Goal: Task Accomplishment & Management: Manage account settings

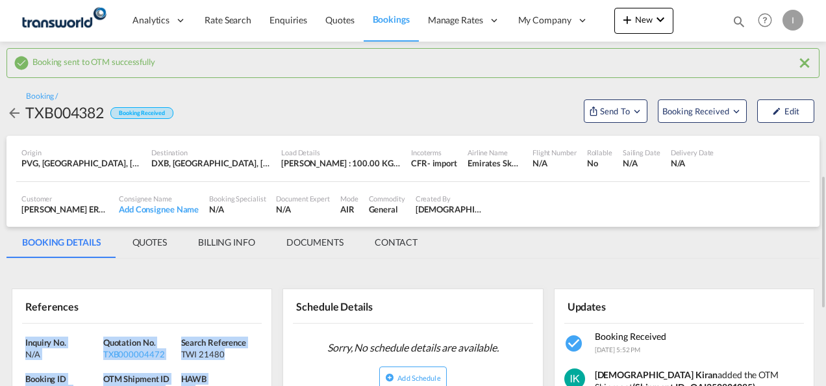
scroll to position [130, 0]
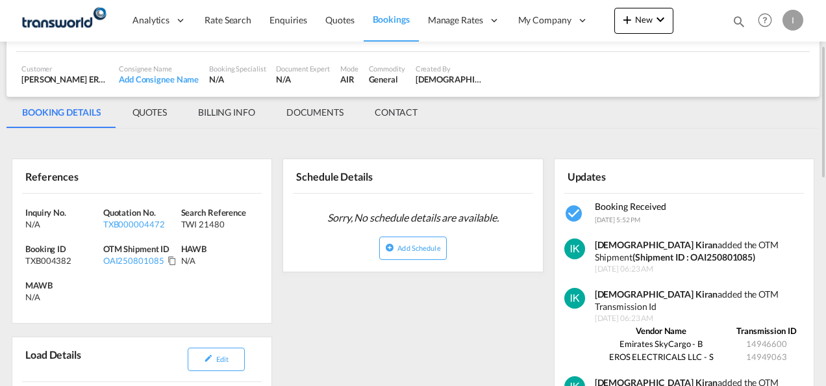
click at [738, 23] on md-icon "icon-magnify" at bounding box center [739, 21] width 14 height 14
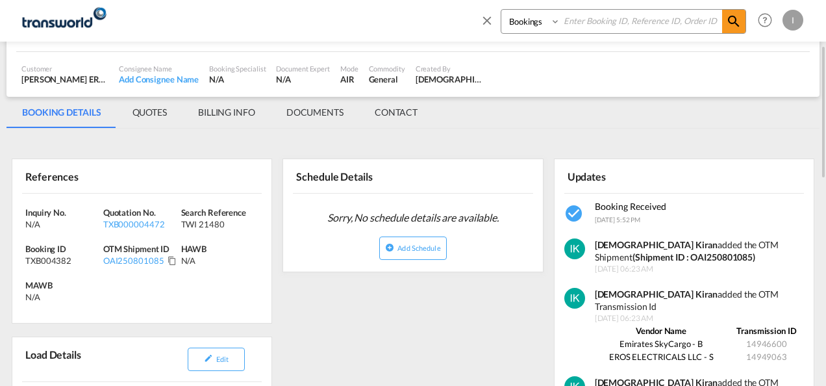
click at [612, 25] on input at bounding box center [641, 21] width 162 height 23
paste input "TXB003829"
type input "TXB003829"
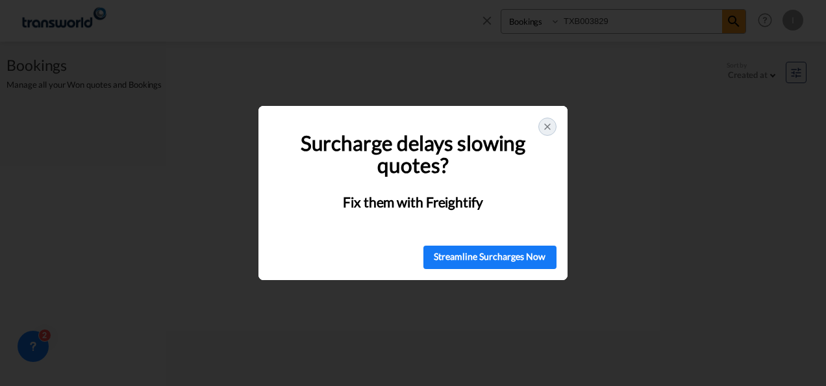
click at [551, 129] on icon at bounding box center [547, 126] width 10 height 10
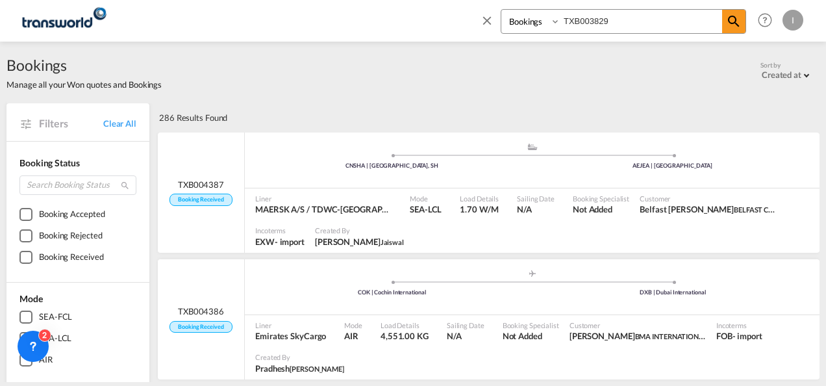
click at [553, 124] on div "286 Results Found" at bounding box center [488, 117] width 664 height 29
click at [724, 21] on span at bounding box center [733, 21] width 23 height 23
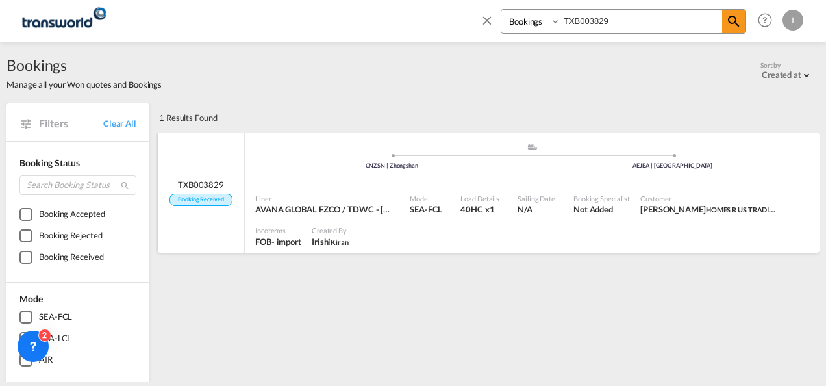
click at [461, 182] on div ".a{fill:#aaa8ad;} .a{fill:#aaa8ad;} CNZSN | Zhongshan [GEOGRAPHIC_DATA] | [GEOG…" at bounding box center [532, 163] width 575 height 42
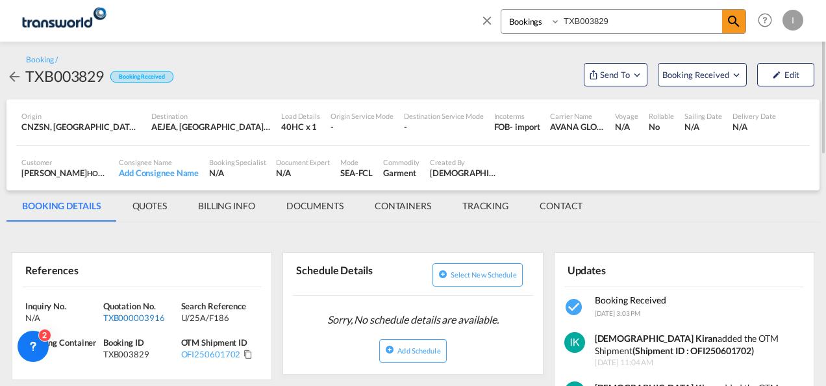
click at [138, 318] on div "TXB000003916" at bounding box center [140, 318] width 75 height 12
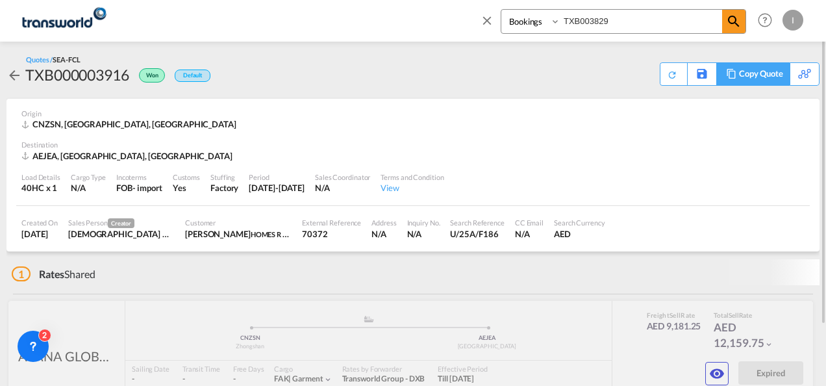
click at [775, 83] on div "Copy Quote" at bounding box center [761, 74] width 44 height 22
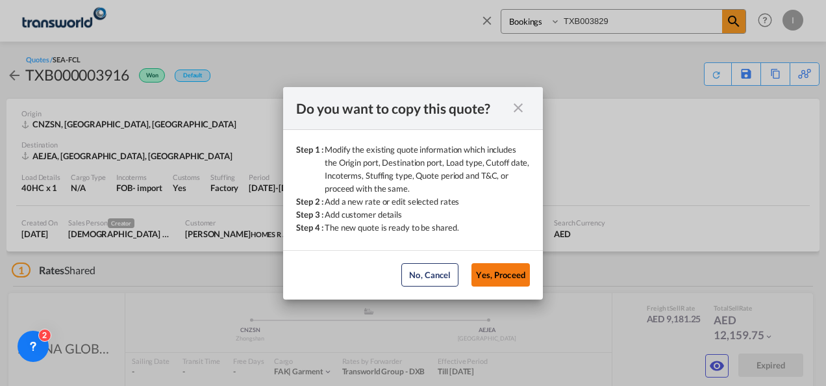
click at [490, 267] on button "Yes, Proceed" at bounding box center [500, 274] width 58 height 23
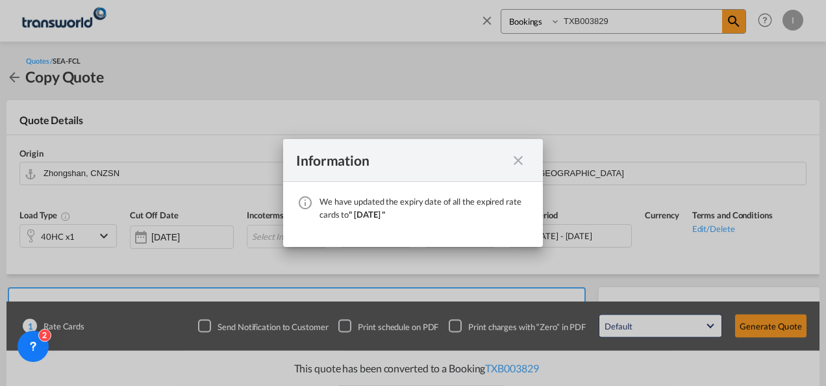
click at [519, 161] on md-icon "icon-close fg-AAA8AD cursor" at bounding box center [518, 161] width 16 height 16
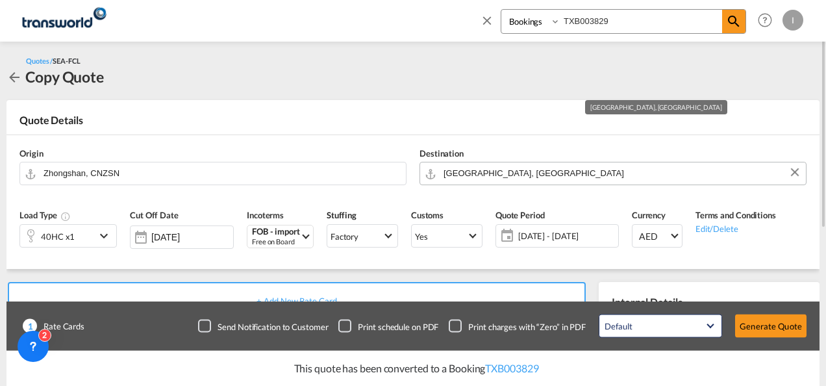
click at [510, 171] on input "[GEOGRAPHIC_DATA], [GEOGRAPHIC_DATA]" at bounding box center [622, 173] width 356 height 23
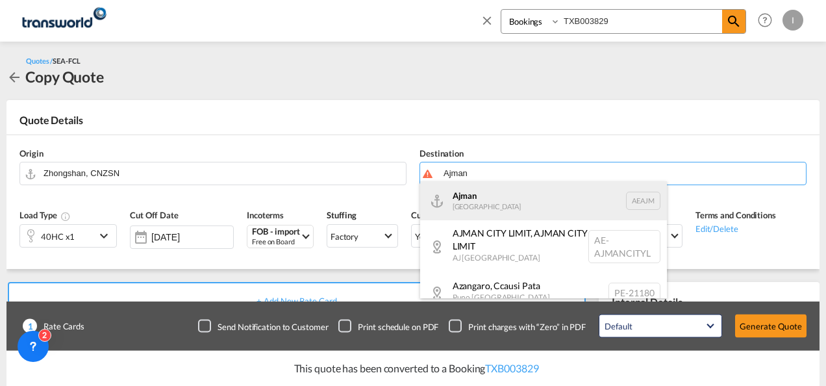
click at [503, 204] on div "Ajman [GEOGRAPHIC_DATA] [GEOGRAPHIC_DATA]" at bounding box center [543, 200] width 247 height 39
type input "Ajman, AEAJM"
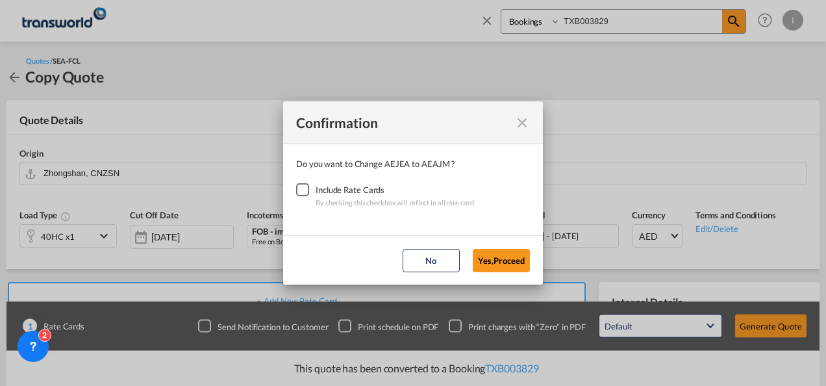
click at [300, 185] on div "Checkbox No Ink" at bounding box center [302, 189] width 13 height 13
click at [500, 262] on button "Yes,Proceed" at bounding box center [501, 260] width 57 height 23
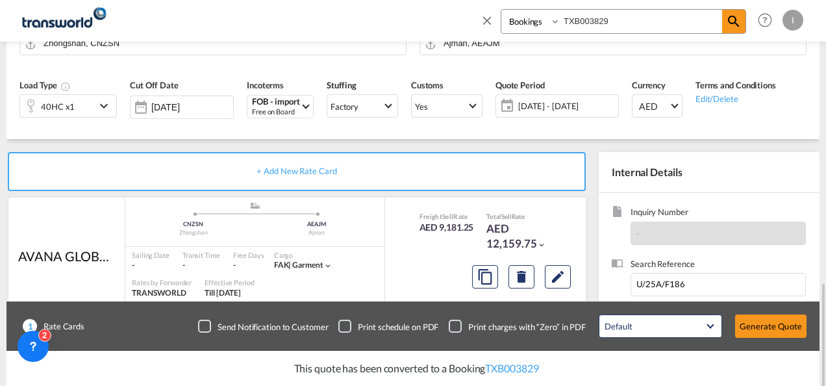
scroll to position [268, 0]
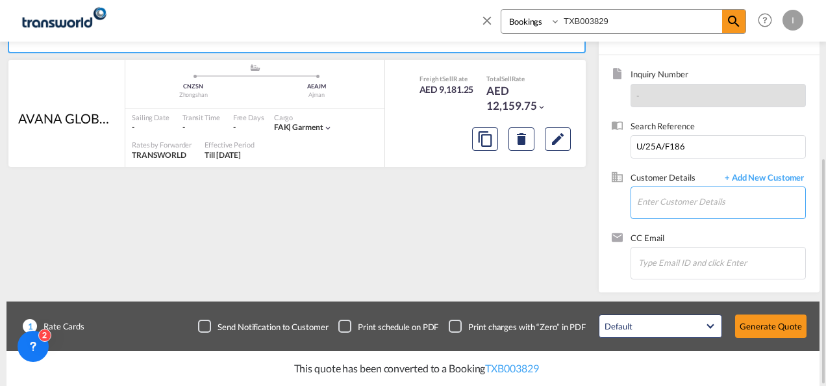
click at [666, 199] on input "Enter Customer Details" at bounding box center [721, 201] width 168 height 29
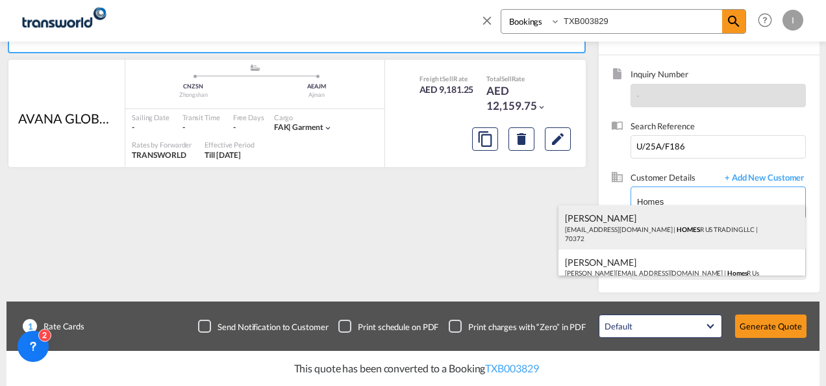
click at [636, 224] on div "Abhay S [EMAIL_ADDRESS][DOMAIN_NAME] | HOMES R US TRADING LLC | 70372" at bounding box center [681, 227] width 247 height 44
type input "HOMES R US TRADING LLC, Abhay S, [EMAIL_ADDRESS][DOMAIN_NAME]"
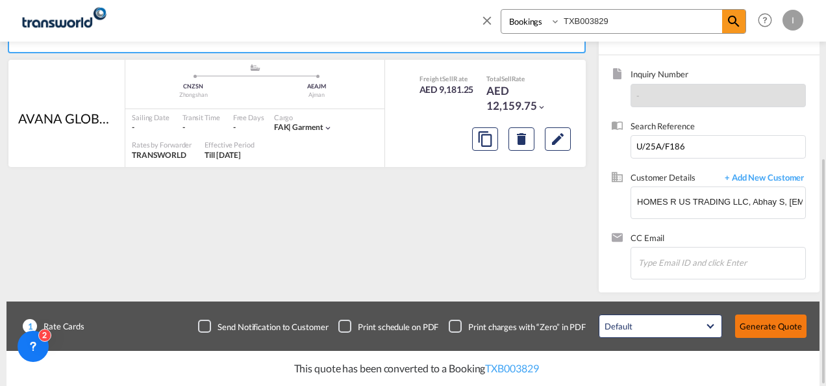
click at [779, 332] on button "Generate Quote" at bounding box center [770, 325] width 71 height 23
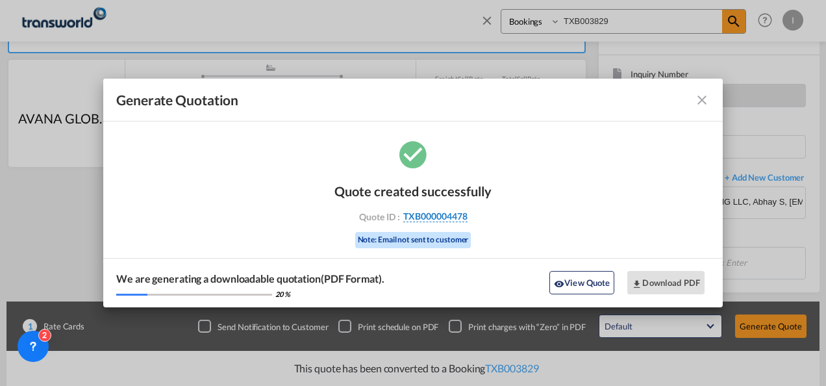
click at [449, 216] on span "TXB000004478" at bounding box center [435, 216] width 64 height 12
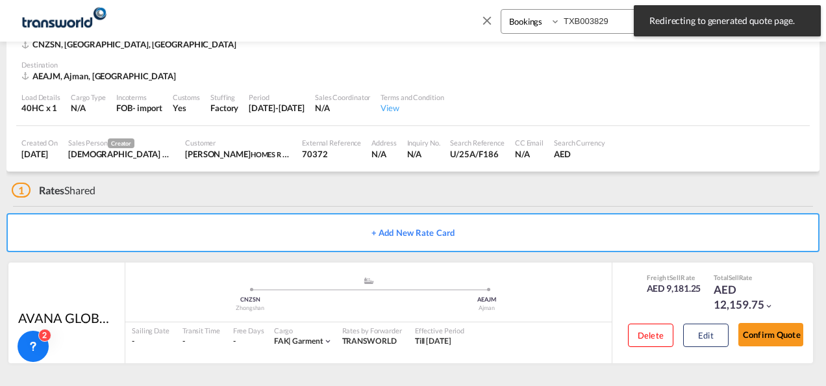
scroll to position [79, 0]
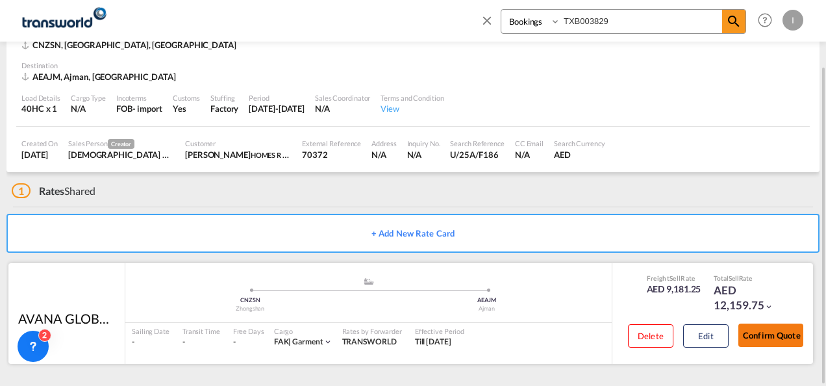
click at [776, 334] on button "Confirm Quote" at bounding box center [770, 334] width 65 height 23
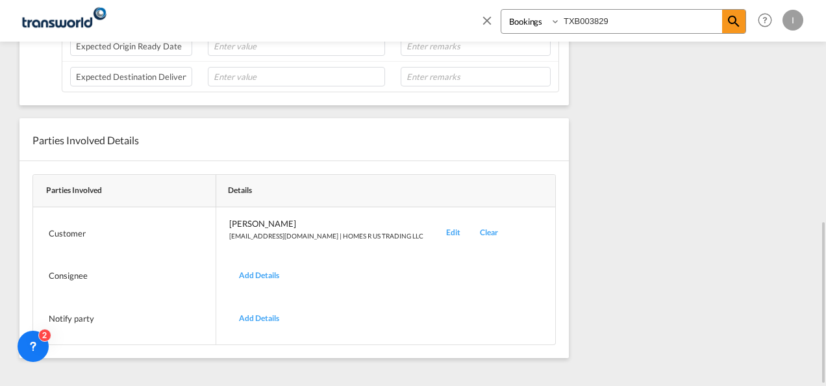
scroll to position [202, 0]
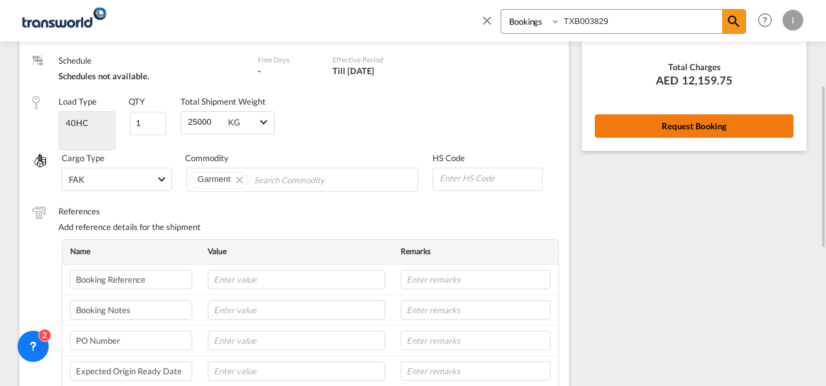
click at [647, 125] on button "Request Booking" at bounding box center [694, 125] width 199 height 23
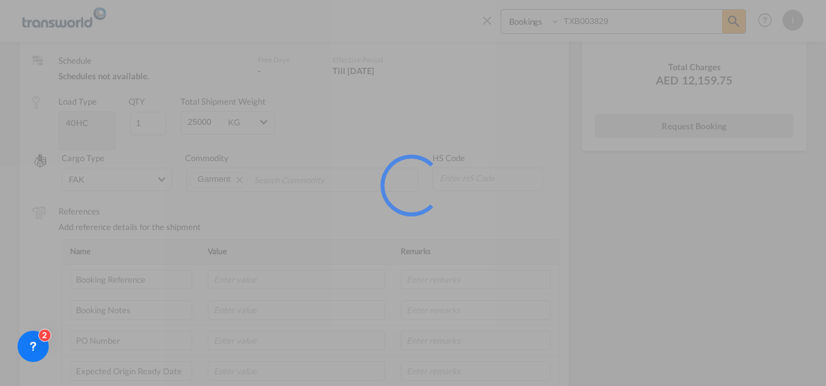
scroll to position [24, 0]
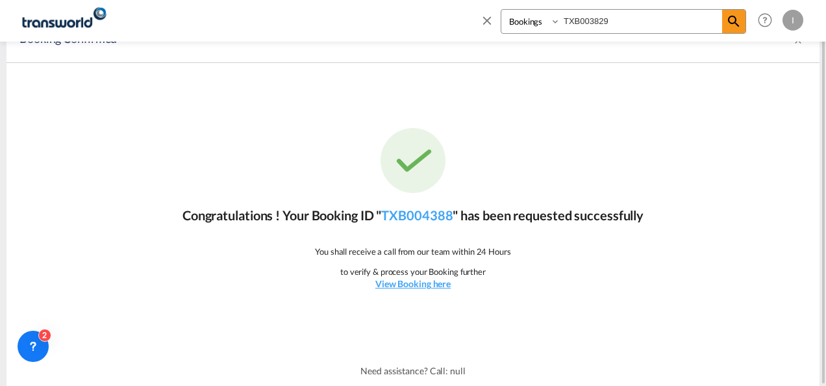
click at [408, 205] on div "Congratulations ! Your Booking ID " TXB004388 " has been requested successfully…" at bounding box center [412, 209] width 813 height 292
click at [410, 214] on link "TXB004388" at bounding box center [416, 215] width 71 height 16
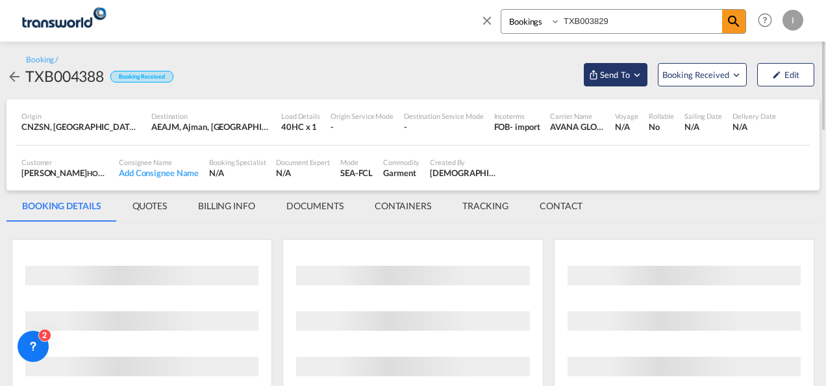
click at [597, 71] on md-icon "Open demo menu" at bounding box center [593, 74] width 10 height 10
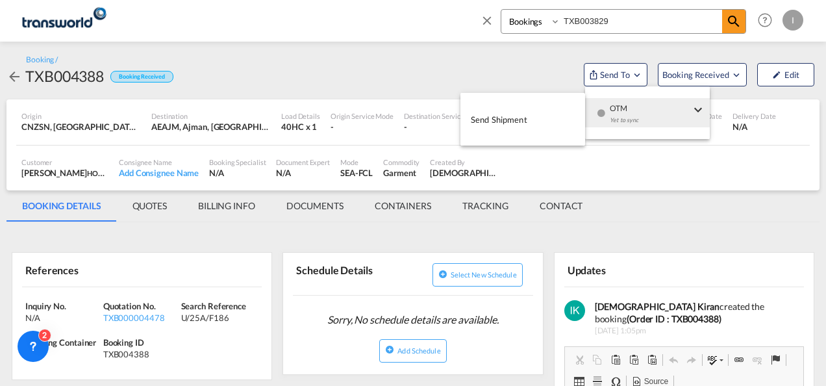
click at [605, 109] on md-icon "icon-checkbox-blank-circle" at bounding box center [601, 112] width 9 height 9
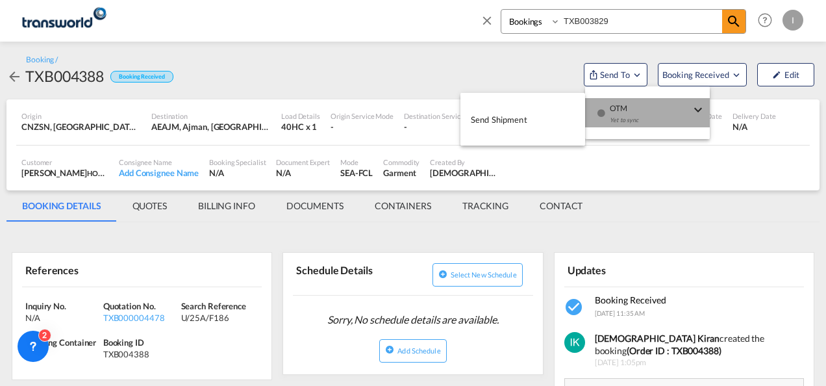
click at [519, 112] on span "Send Shipment" at bounding box center [499, 119] width 56 height 21
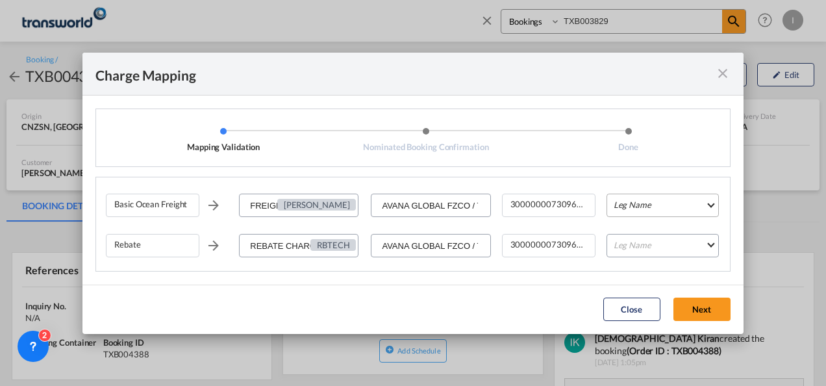
click at [616, 201] on md-select "Leg Name HANDLING ORIGIN VESSEL HANDLING DESTINATION OTHERS TL PICK UP CUSTOMS …" at bounding box center [663, 205] width 112 height 23
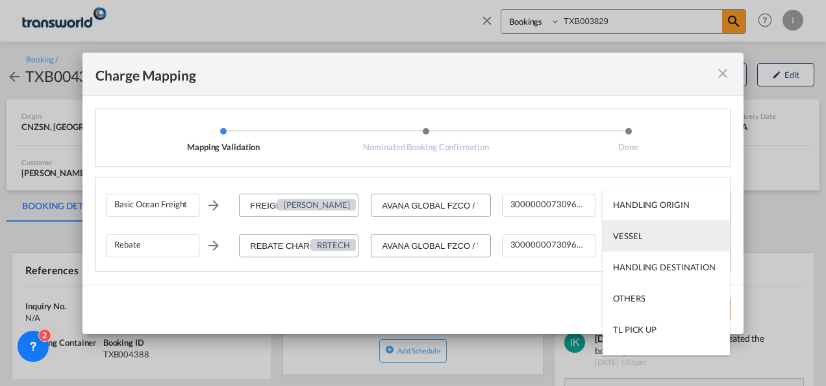
click at [626, 232] on div "VESSEL" at bounding box center [627, 236] width 29 height 12
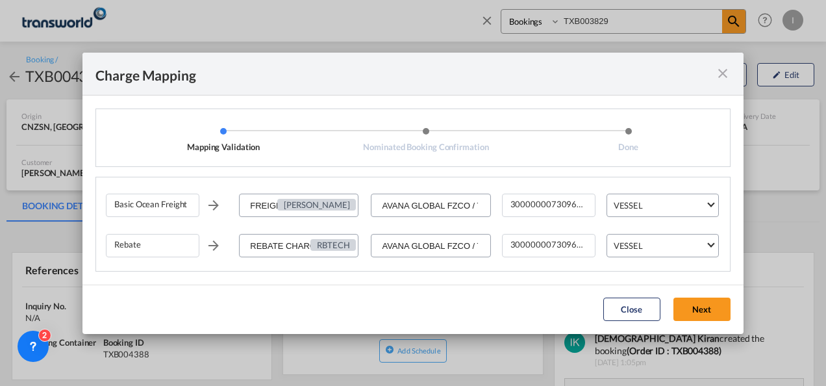
click at [681, 294] on md-dialog-actions "Close Next" at bounding box center [412, 308] width 661 height 49
click at [695, 306] on button "Next" at bounding box center [701, 308] width 57 height 23
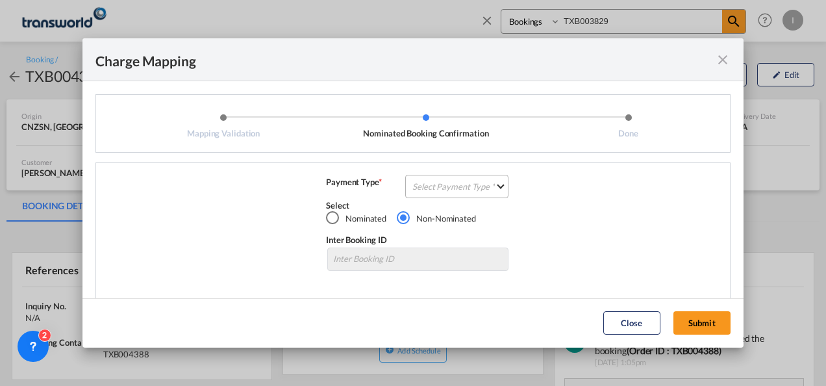
click at [436, 183] on md-select "Select Payment Type COLLECT PREPAID" at bounding box center [456, 186] width 103 height 23
click at [437, 183] on div "COLLECT" at bounding box center [426, 187] width 37 height 12
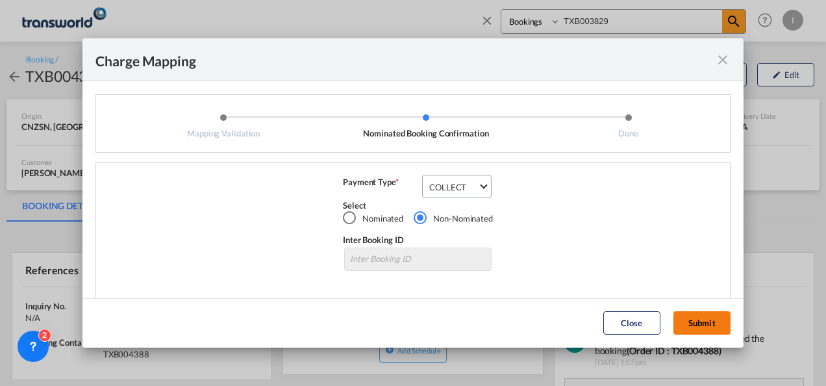
click at [684, 324] on button "Submit" at bounding box center [701, 322] width 57 height 23
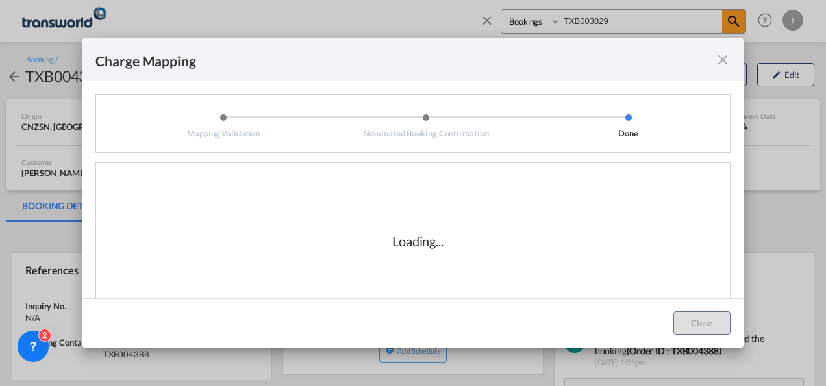
click at [462, 229] on div "Loading..." at bounding box center [418, 241] width 624 height 130
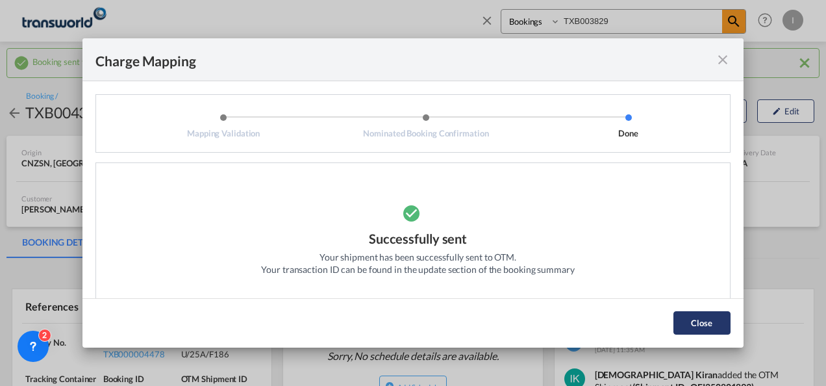
click at [692, 318] on button "Close" at bounding box center [701, 322] width 57 height 23
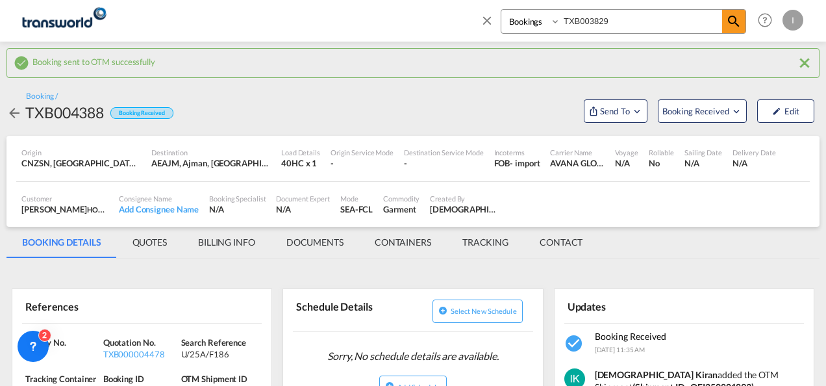
scroll to position [65, 0]
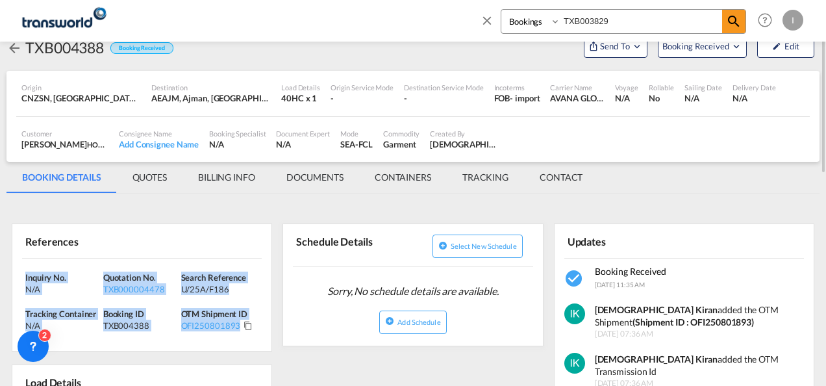
drag, startPoint x: 258, startPoint y: 328, endPoint x: 13, endPoint y: 269, distance: 252.5
click at [13, 269] on div "Inquiry No. N/A Quotation No. TXB000004478 Search Reference U/25A/F186 Tracking…" at bounding box center [141, 304] width 259 height 93
copy div "Inquiry No. N/A Quotation No. TXB000004478 Search Reference U/25A/F186 Tracking…"
